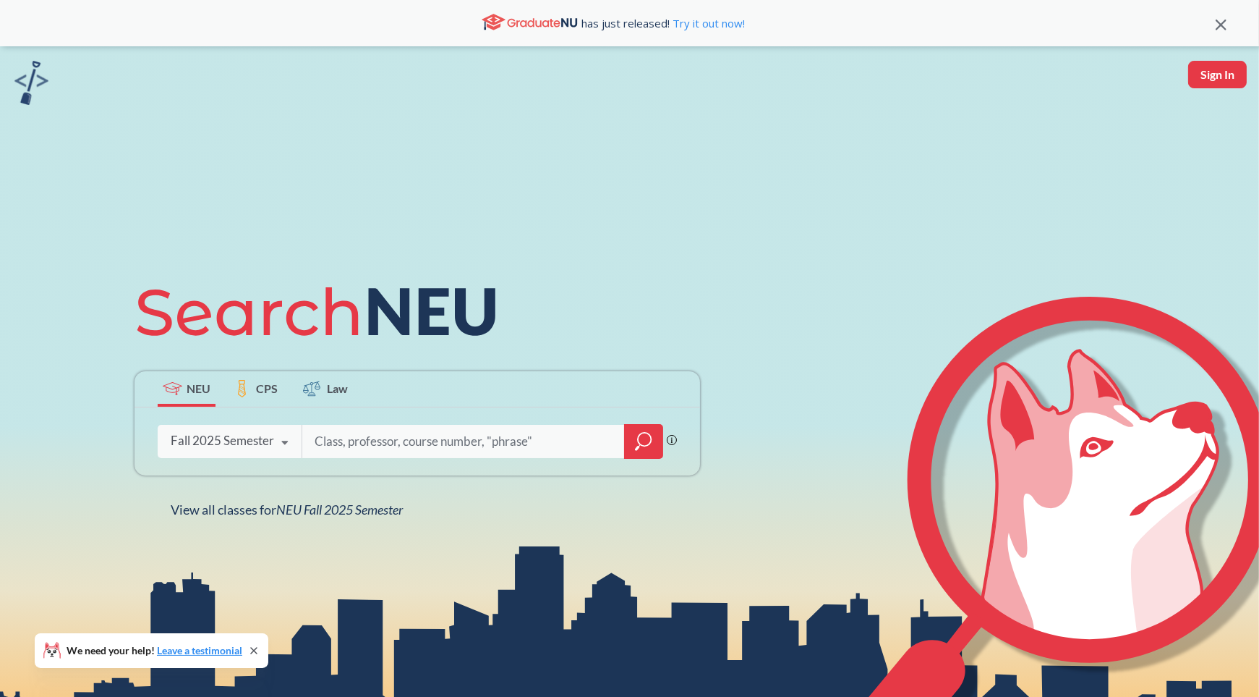
click at [245, 443] on div "Fall 2025 Semester" at bounding box center [222, 441] width 103 height 16
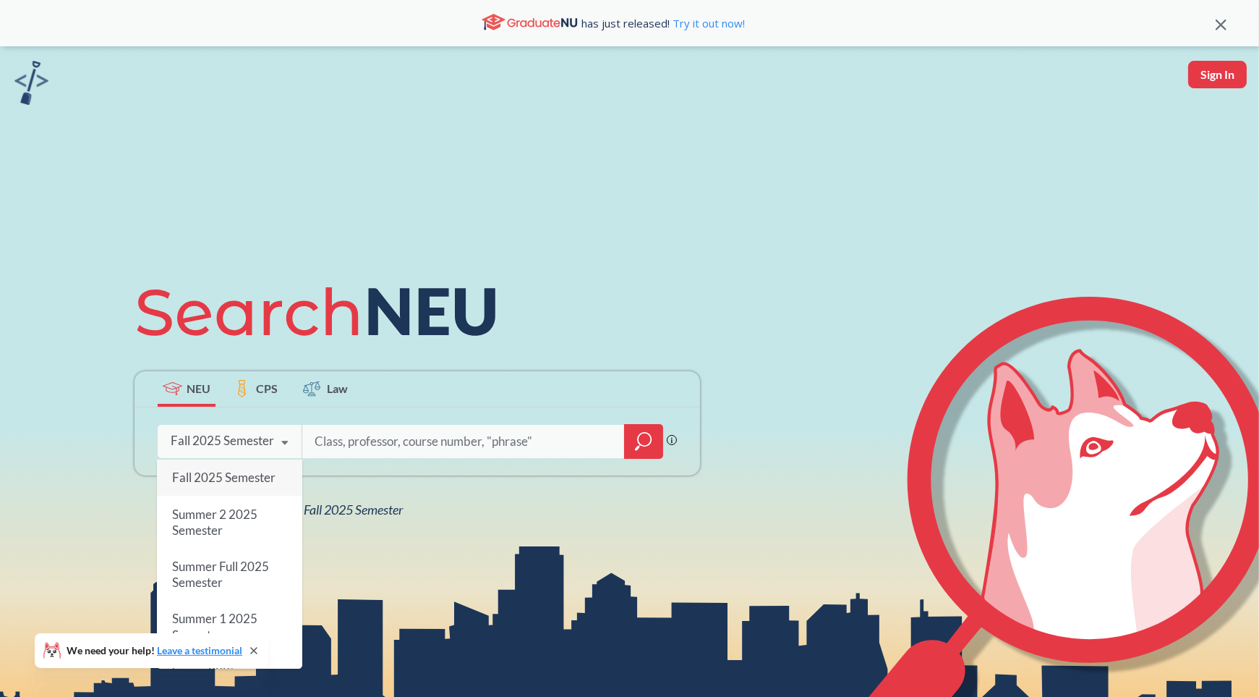
click at [368, 443] on input "search" at bounding box center [463, 441] width 301 height 30
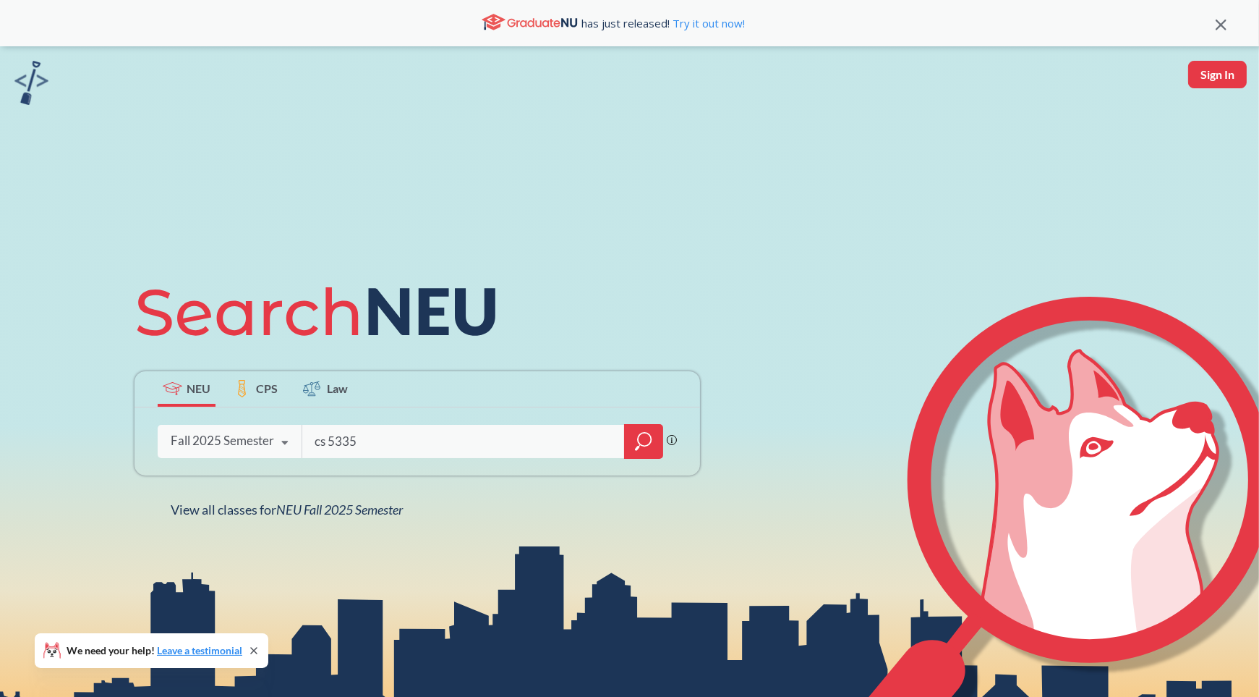
type input "cs 5335"
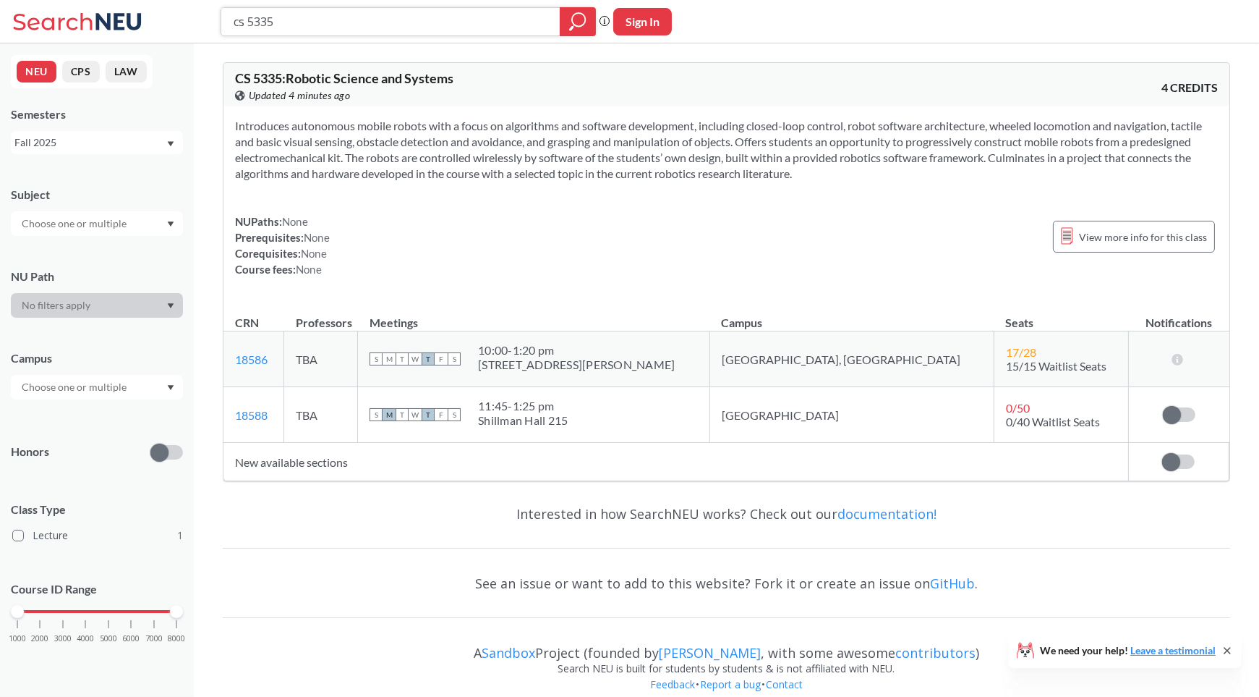
click at [336, 23] on input "cs 5335" at bounding box center [391, 21] width 318 height 25
type input "robot mechanics and controls"
